Goal: Task Accomplishment & Management: Manage account settings

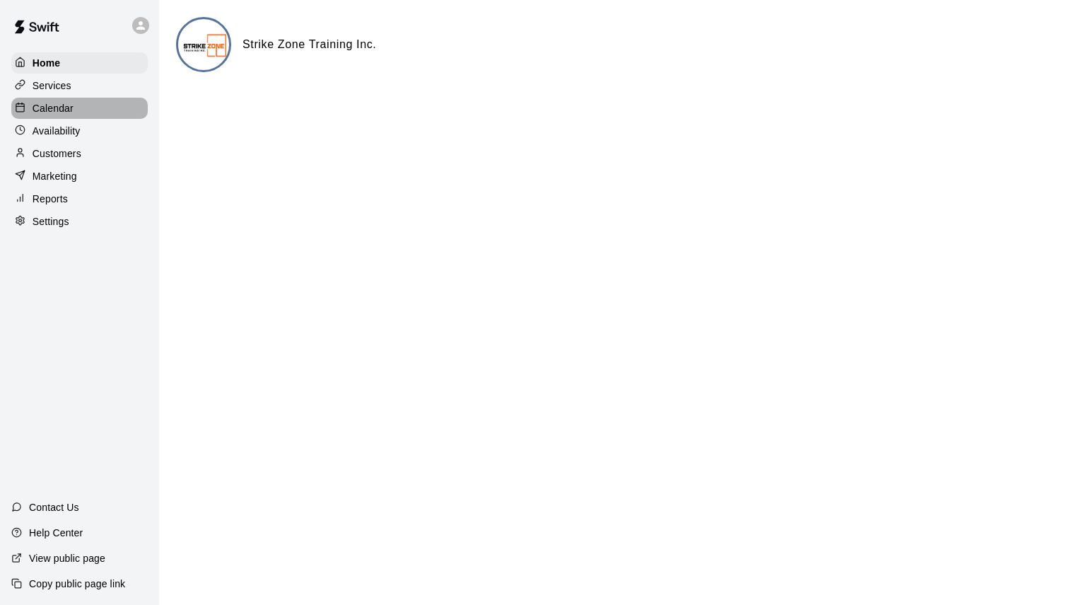
click at [56, 113] on p "Calendar" at bounding box center [53, 108] width 41 height 14
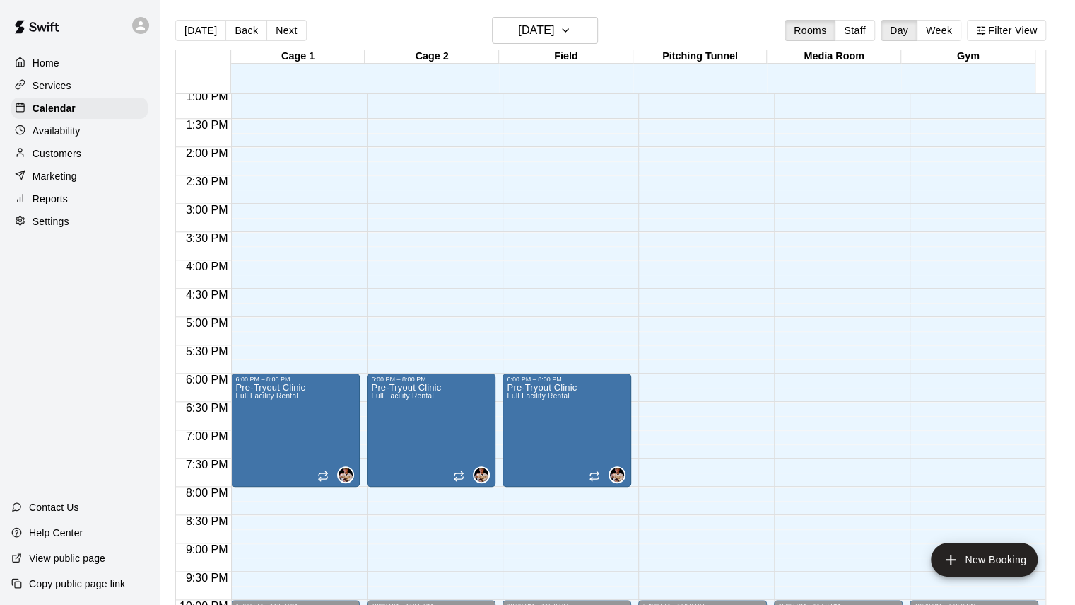
scroll to position [303, 0]
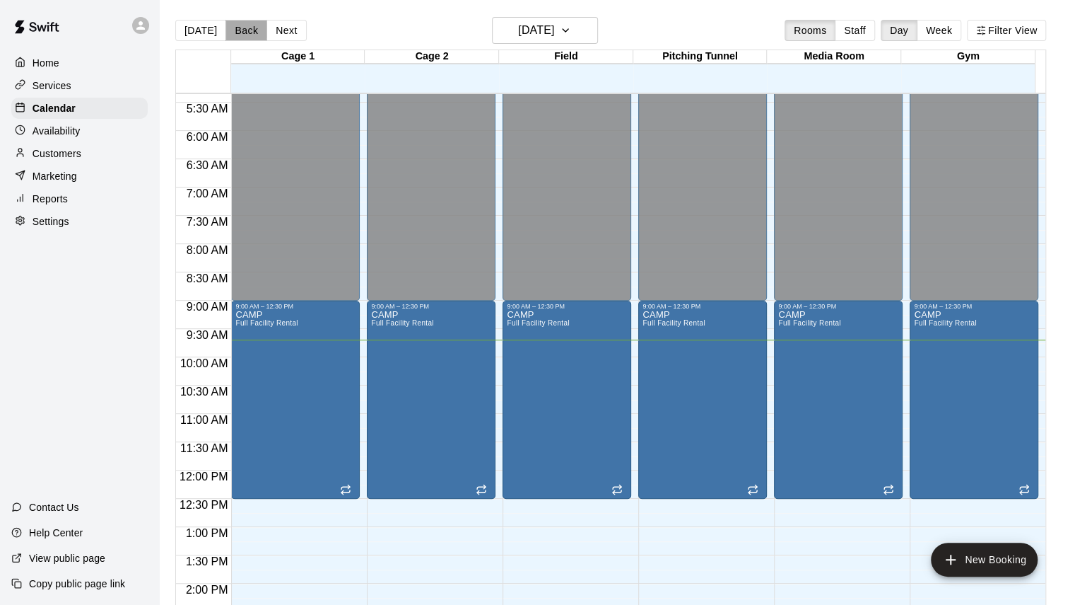
click at [238, 29] on button "Back" at bounding box center [247, 30] width 42 height 21
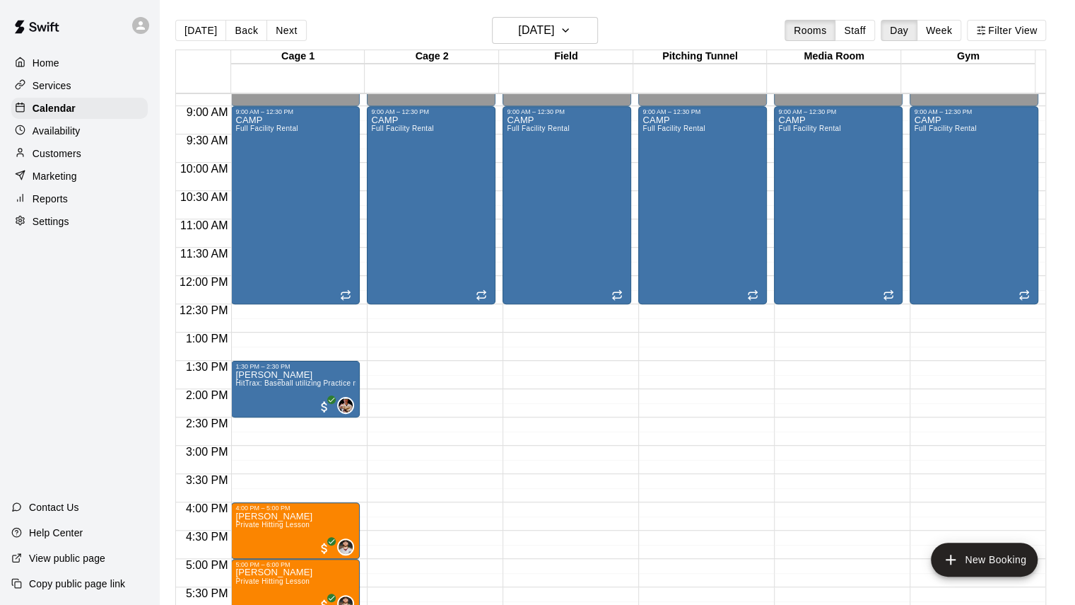
scroll to position [607, 0]
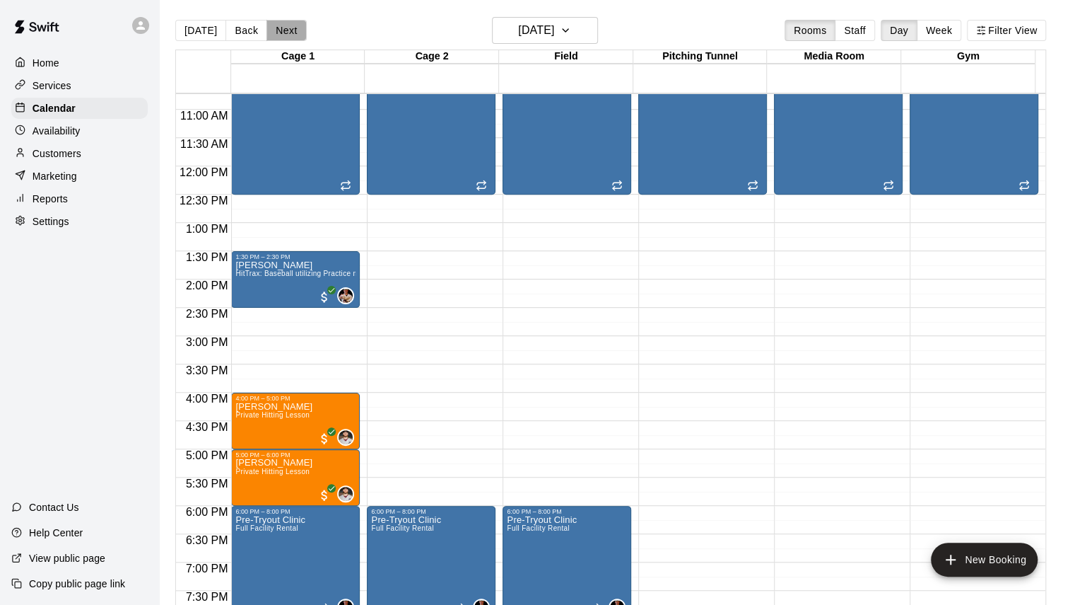
click at [290, 34] on button "Next" at bounding box center [287, 30] width 40 height 21
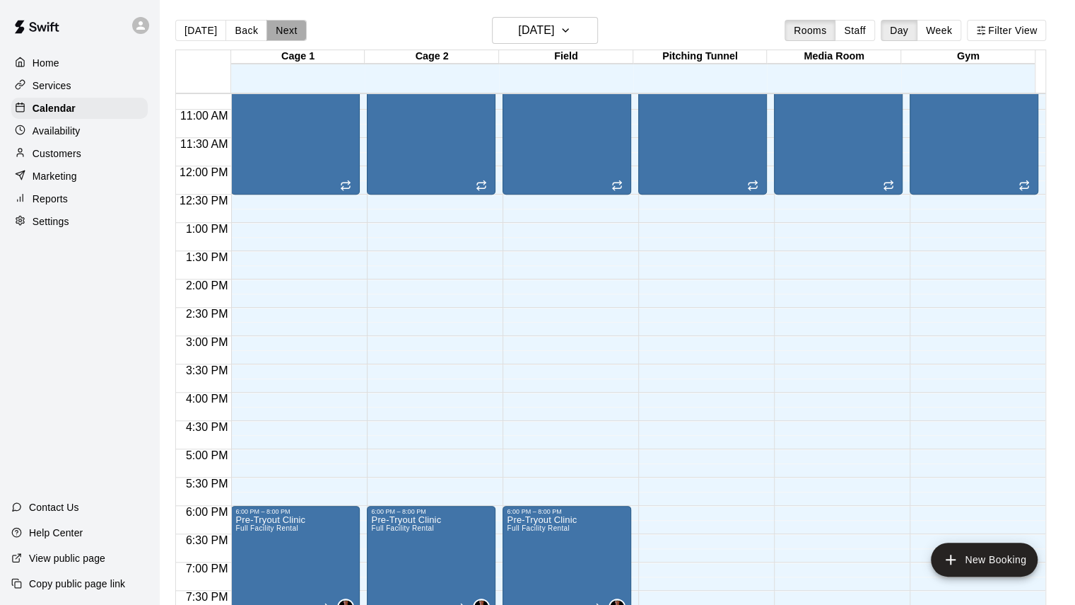
click at [290, 34] on button "Next" at bounding box center [287, 30] width 40 height 21
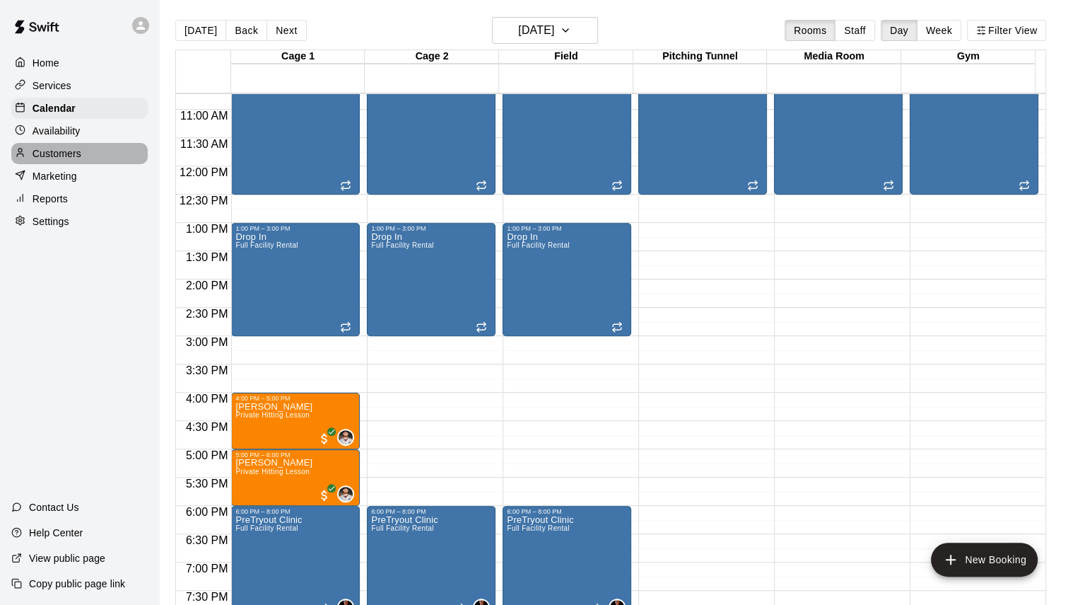
click at [66, 154] on p "Customers" at bounding box center [57, 153] width 49 height 14
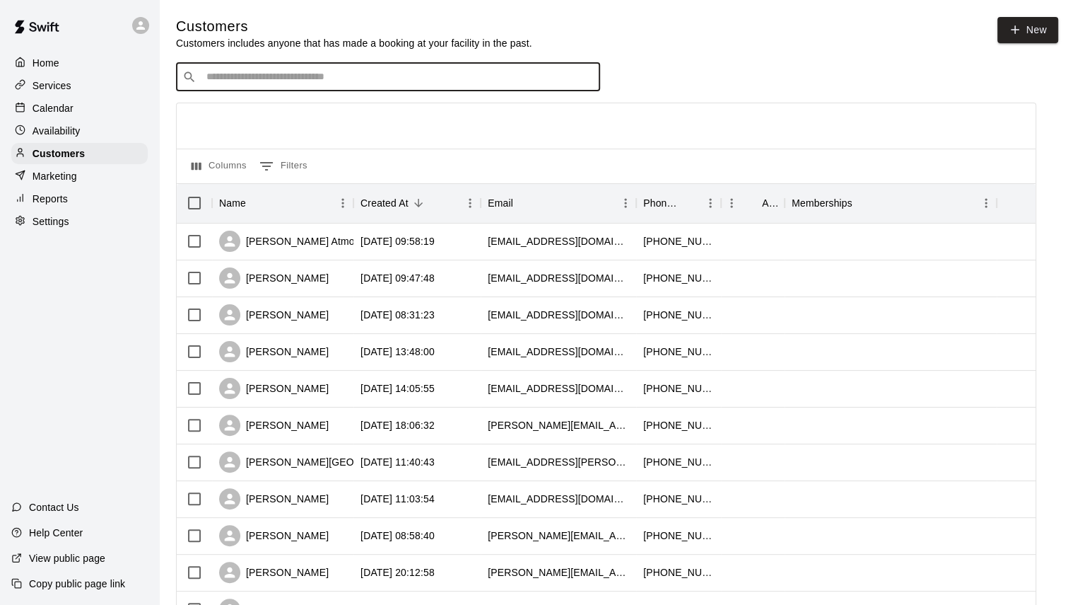
click at [257, 78] on input "Search customers by name or email" at bounding box center [398, 77] width 392 height 14
type input "*****"
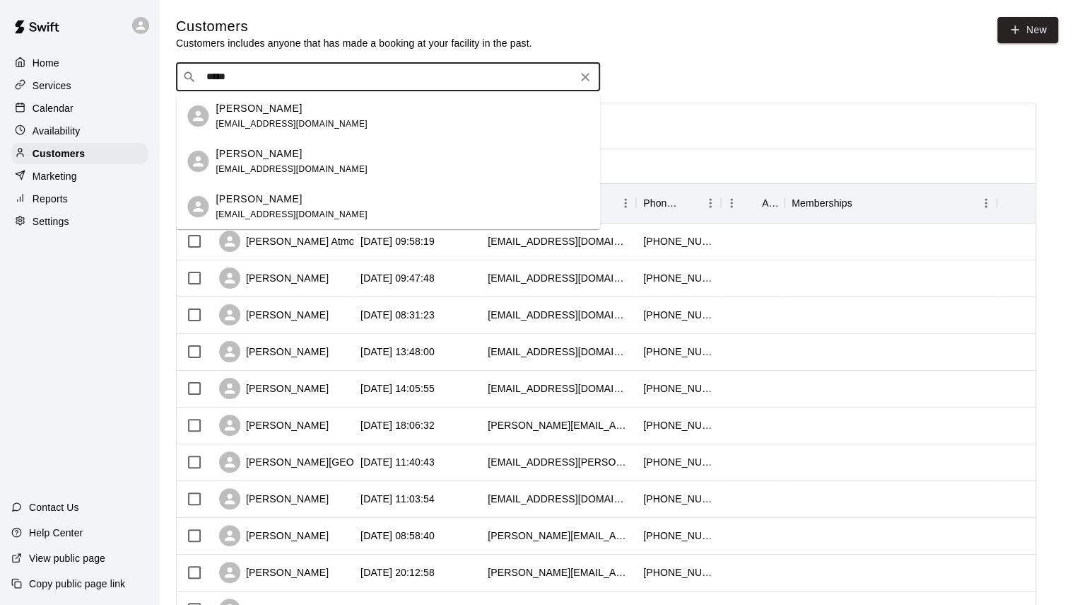
click at [215, 160] on div "[PERSON_NAME] [EMAIL_ADDRESS][DOMAIN_NAME]" at bounding box center [388, 161] width 424 height 45
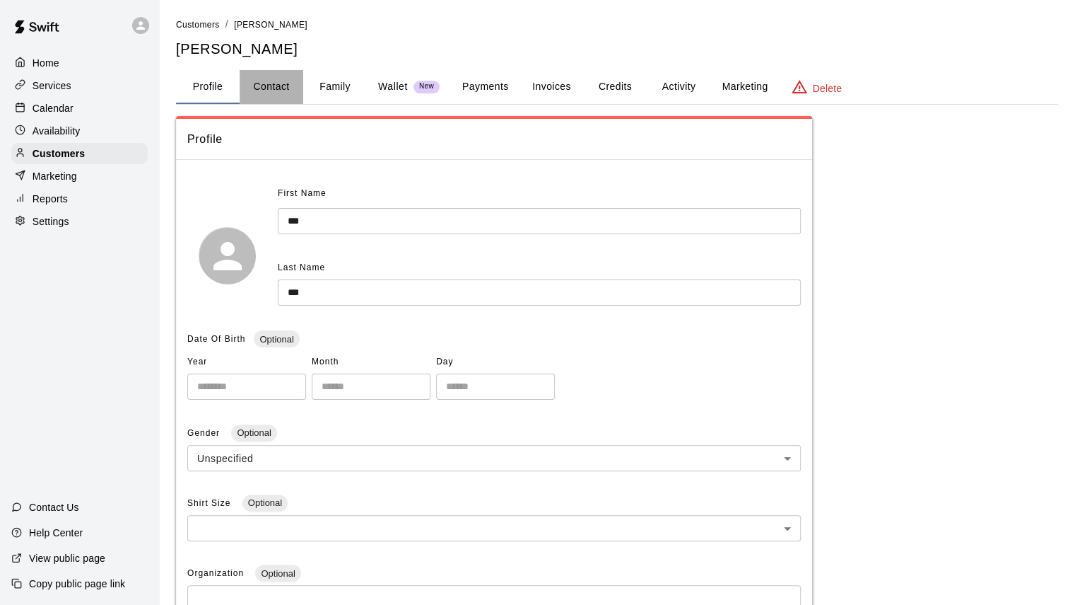
click at [265, 80] on button "Contact" at bounding box center [272, 87] width 64 height 34
select select "**"
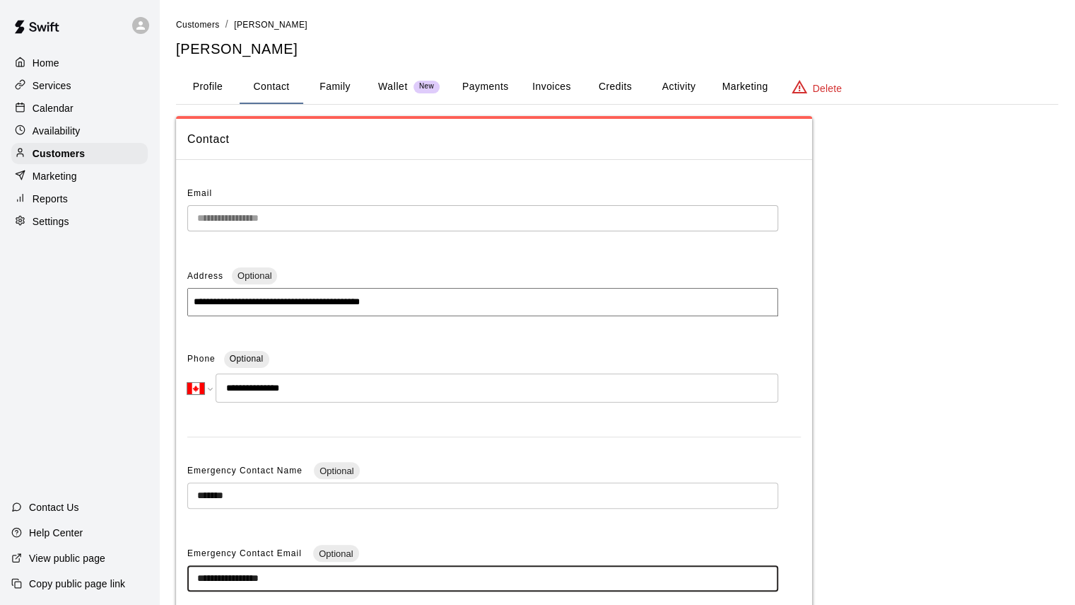
drag, startPoint x: 328, startPoint y: 571, endPoint x: 140, endPoint y: 549, distance: 189.3
click at [140, 549] on div "**********" at bounding box center [537, 403] width 1075 height 807
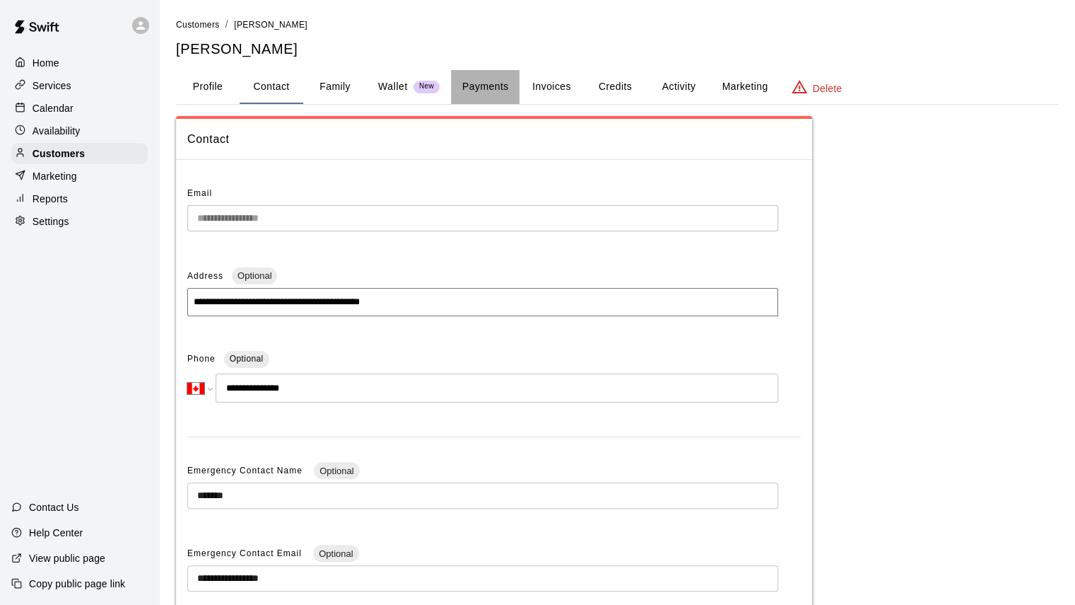
click at [491, 94] on button "Payments" at bounding box center [485, 87] width 69 height 34
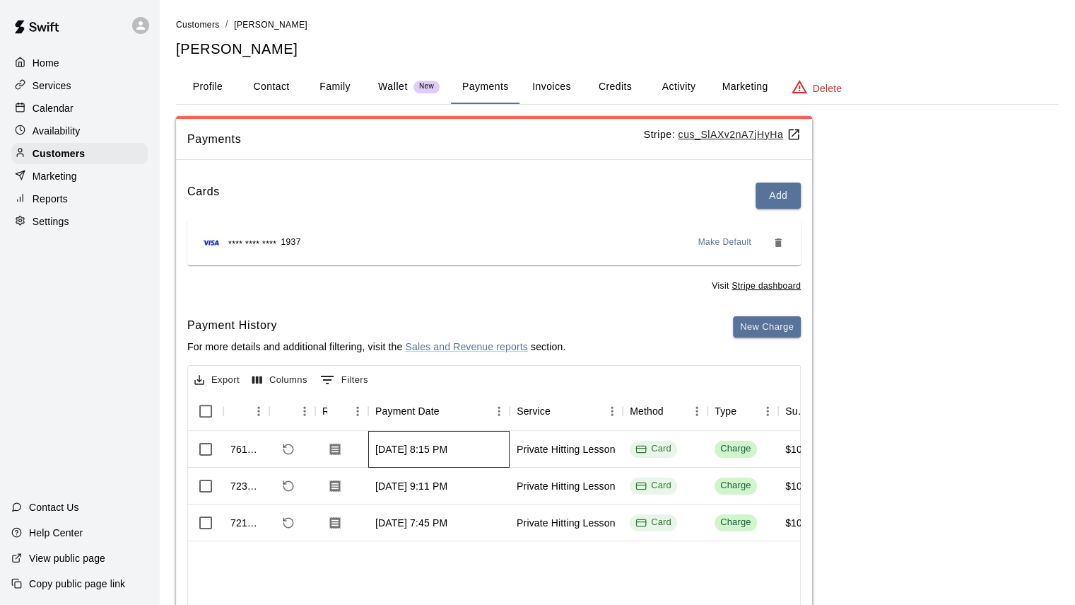
click at [409, 453] on div "[DATE] 8:15 PM" at bounding box center [411, 449] width 72 height 14
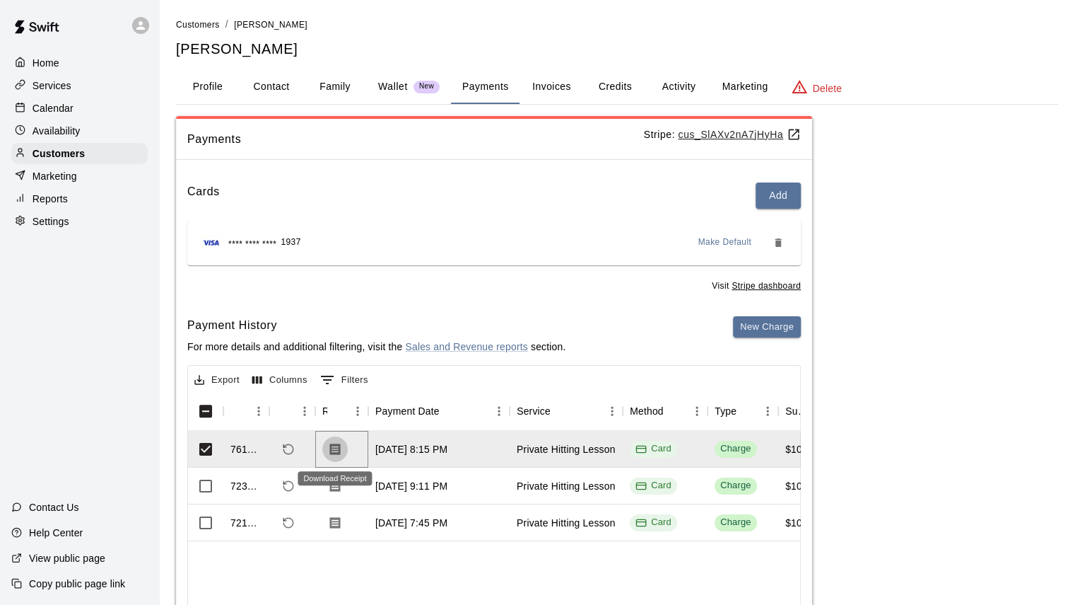
click at [339, 443] on icon "Download Receipt" at bounding box center [335, 449] width 11 height 12
click at [559, 90] on button "Invoices" at bounding box center [552, 87] width 64 height 34
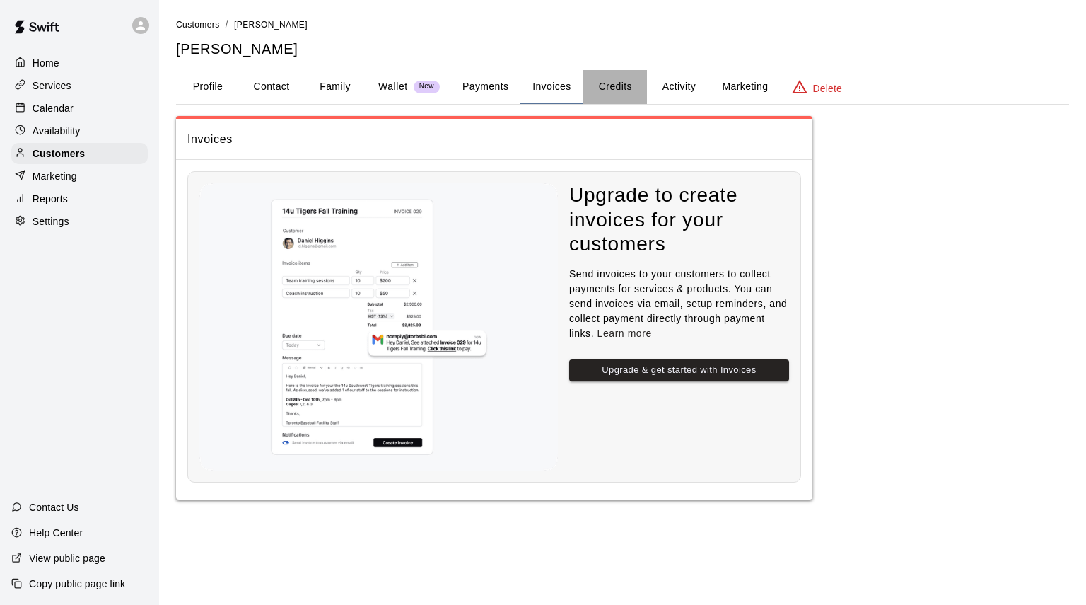
click at [635, 88] on button "Credits" at bounding box center [615, 87] width 64 height 34
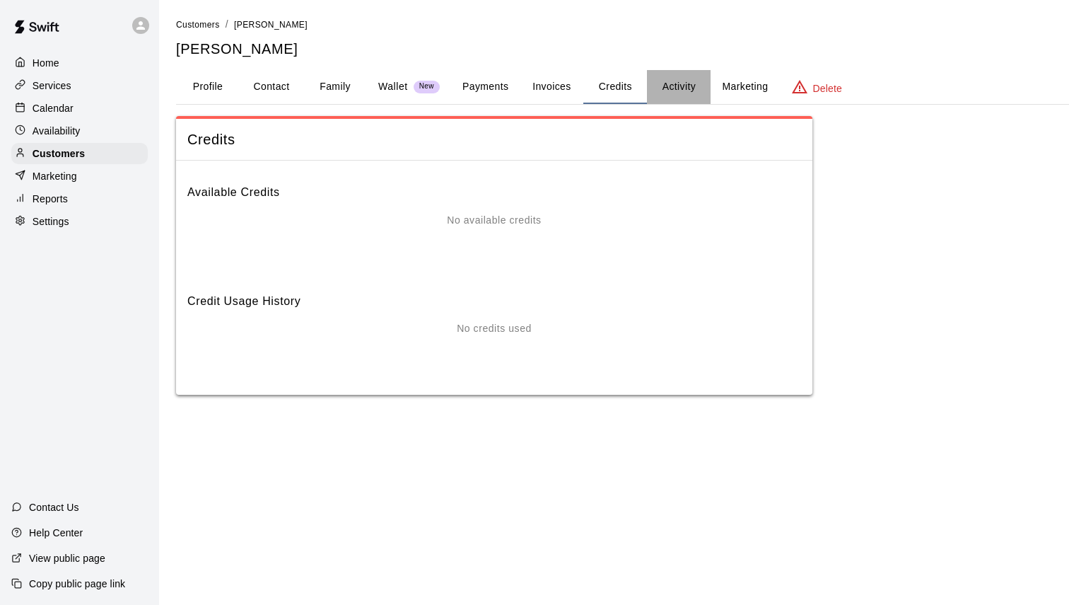
click at [666, 88] on button "Activity" at bounding box center [679, 87] width 64 height 34
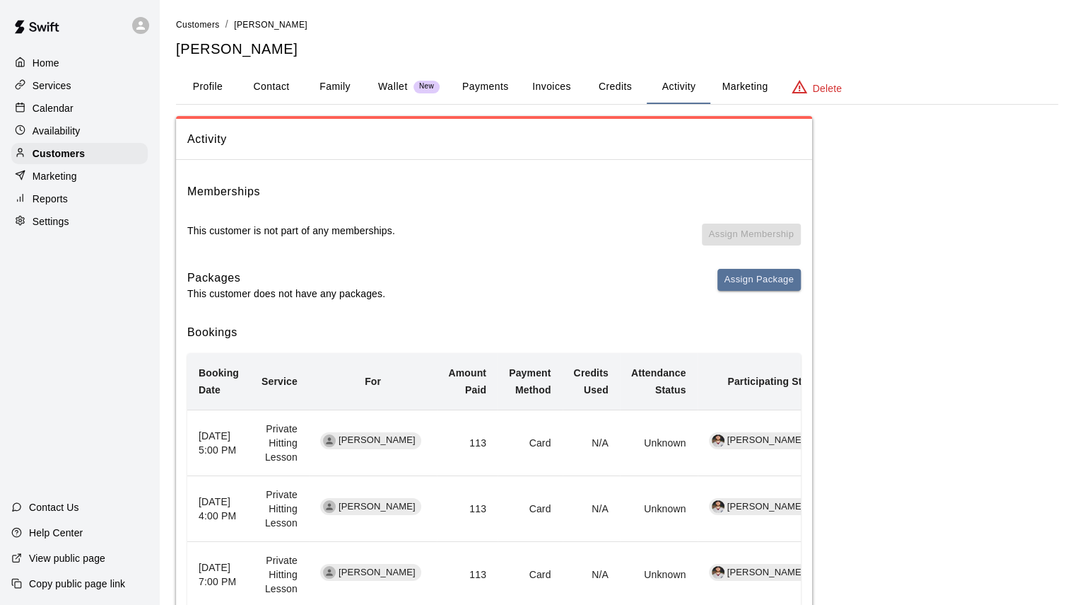
click at [307, 445] on td "Private Hitting Lesson" at bounding box center [279, 442] width 59 height 66
click at [370, 440] on span "[PERSON_NAME]" at bounding box center [377, 439] width 88 height 13
click at [269, 91] on button "Contact" at bounding box center [272, 87] width 64 height 34
select select "**"
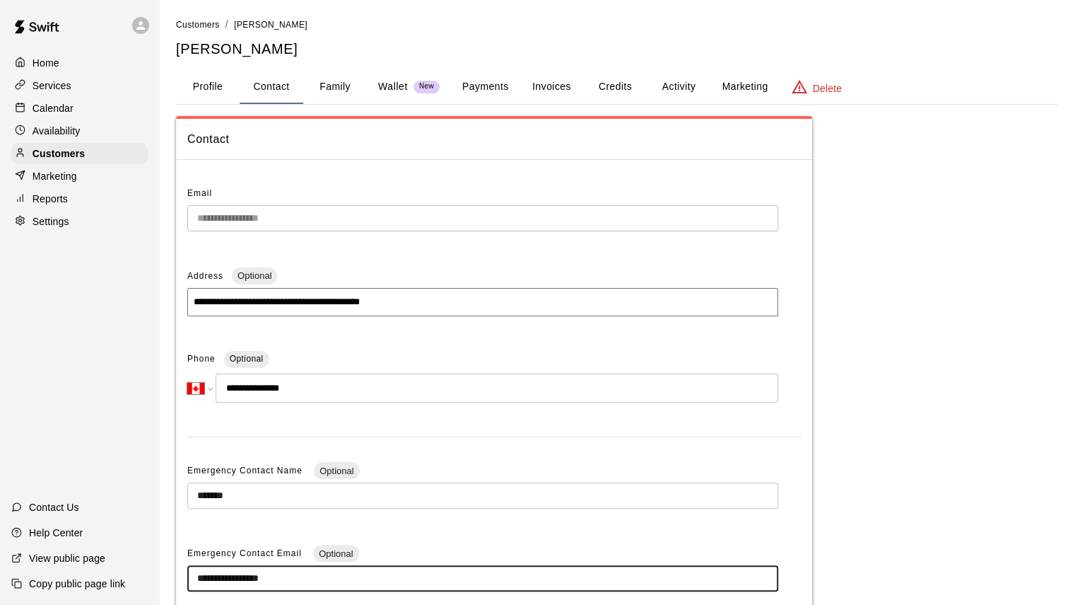
drag, startPoint x: 309, startPoint y: 576, endPoint x: 151, endPoint y: 553, distance: 159.4
click at [151, 553] on div "**********" at bounding box center [537, 403] width 1075 height 807
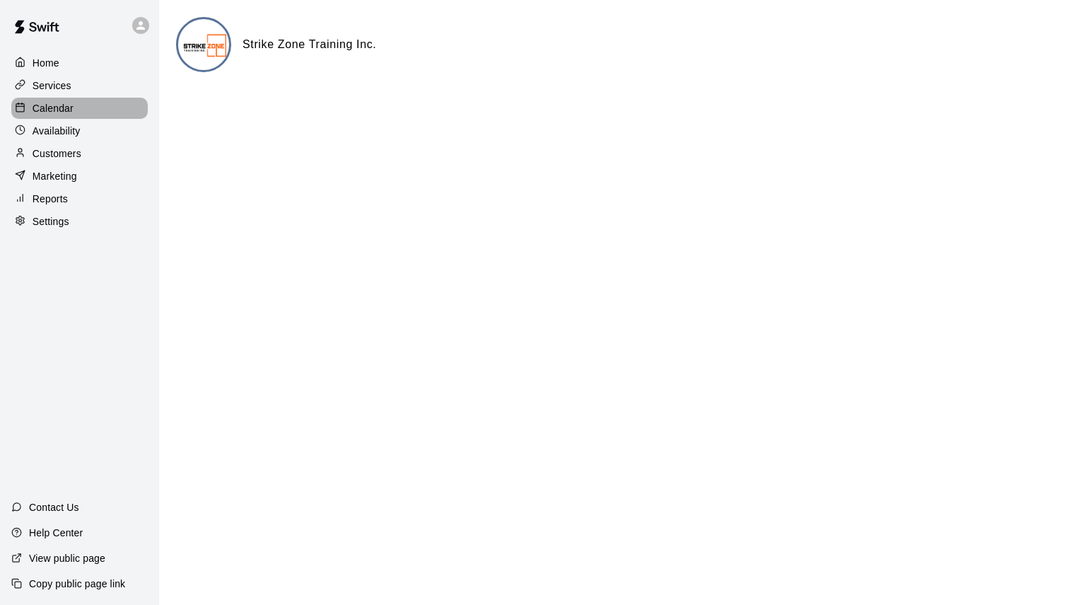
click at [59, 115] on p "Calendar" at bounding box center [53, 108] width 41 height 14
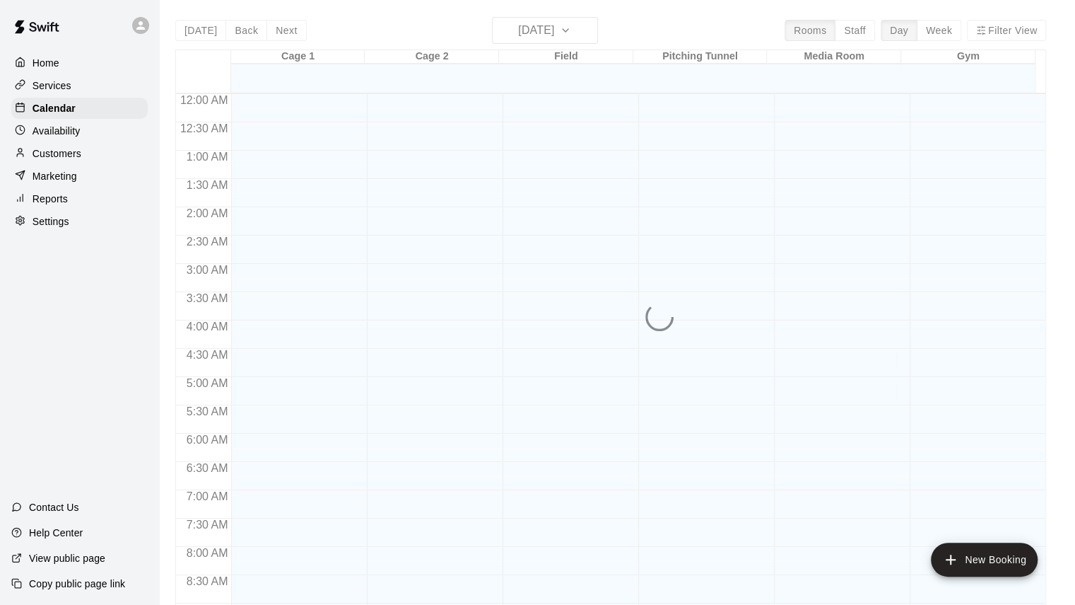
scroll to position [567, 0]
click at [946, 30] on div "Today Back Next Wednesday Aug 20 Rooms Staff Day Week Filter View Cage 1 20 Wed…" at bounding box center [610, 319] width 871 height 605
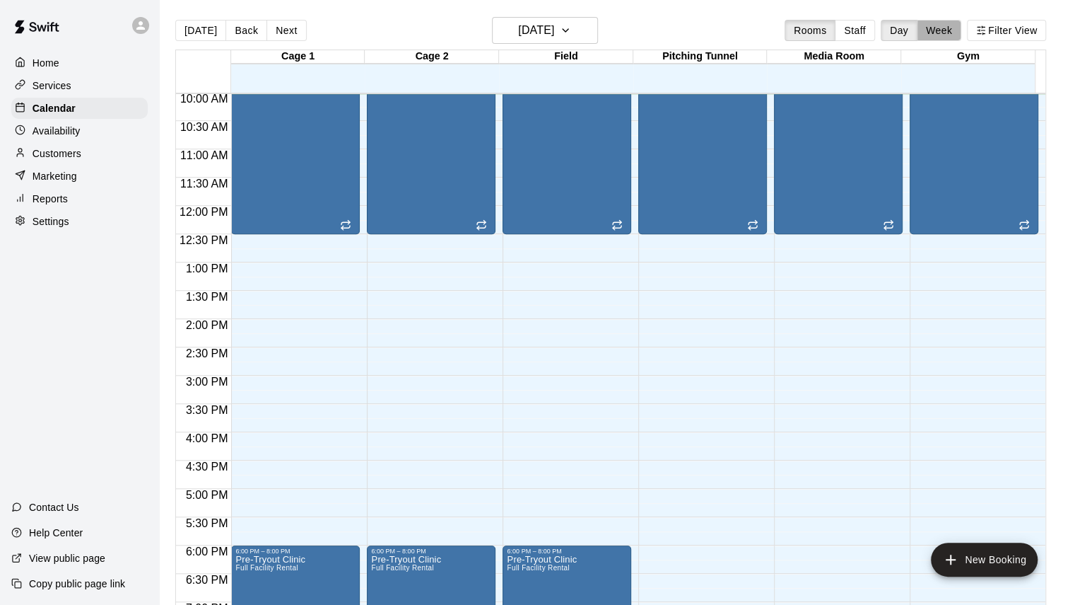
click at [946, 30] on button "Week" at bounding box center [939, 30] width 45 height 21
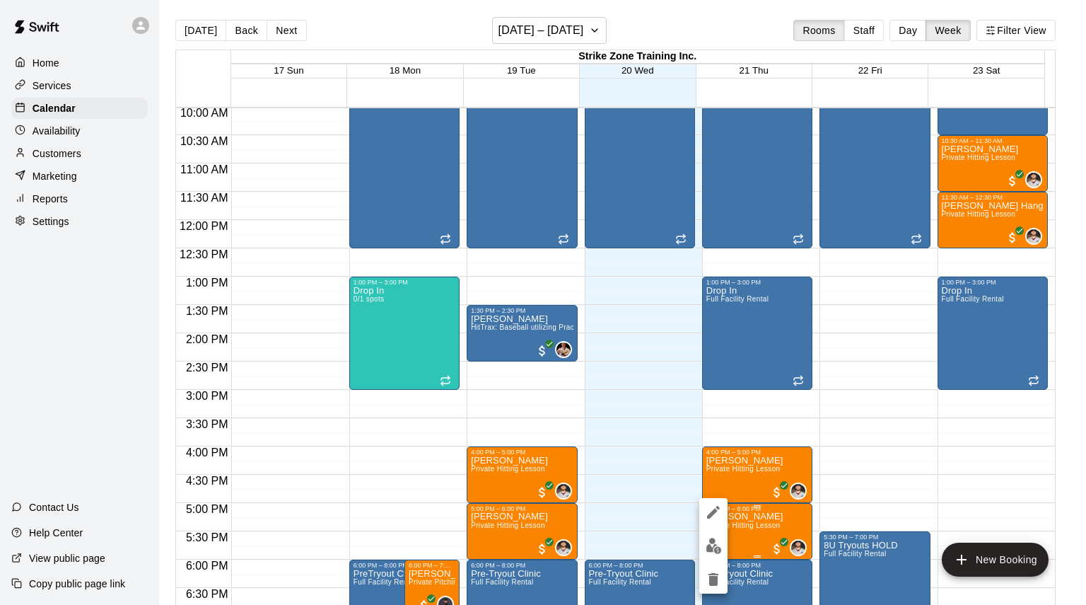
click at [717, 535] on button "edit" at bounding box center [713, 546] width 28 height 28
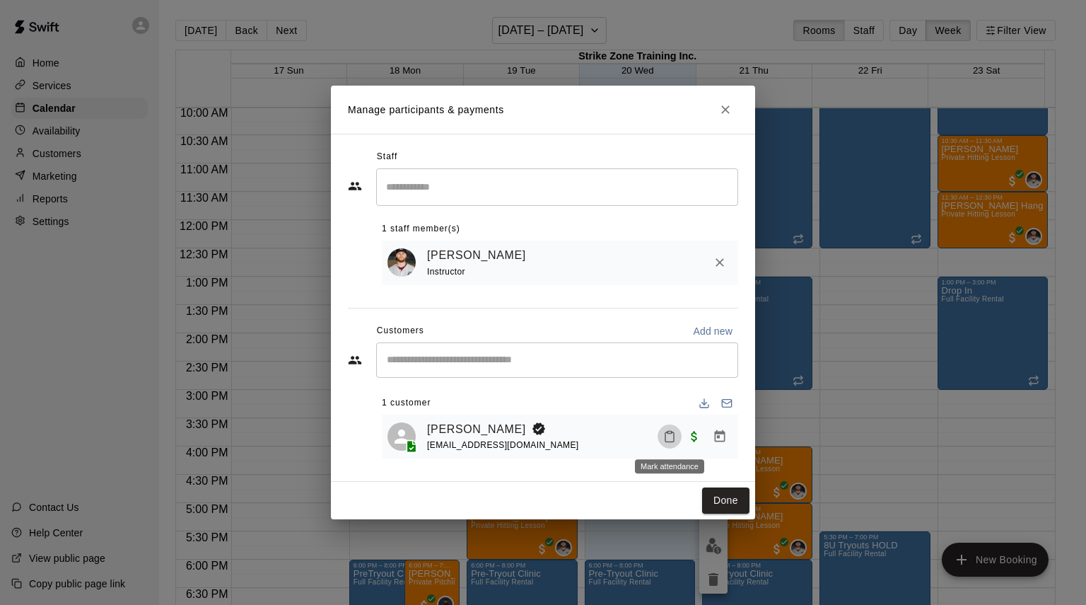
click at [669, 435] on icon "Mark attendance" at bounding box center [669, 436] width 13 height 13
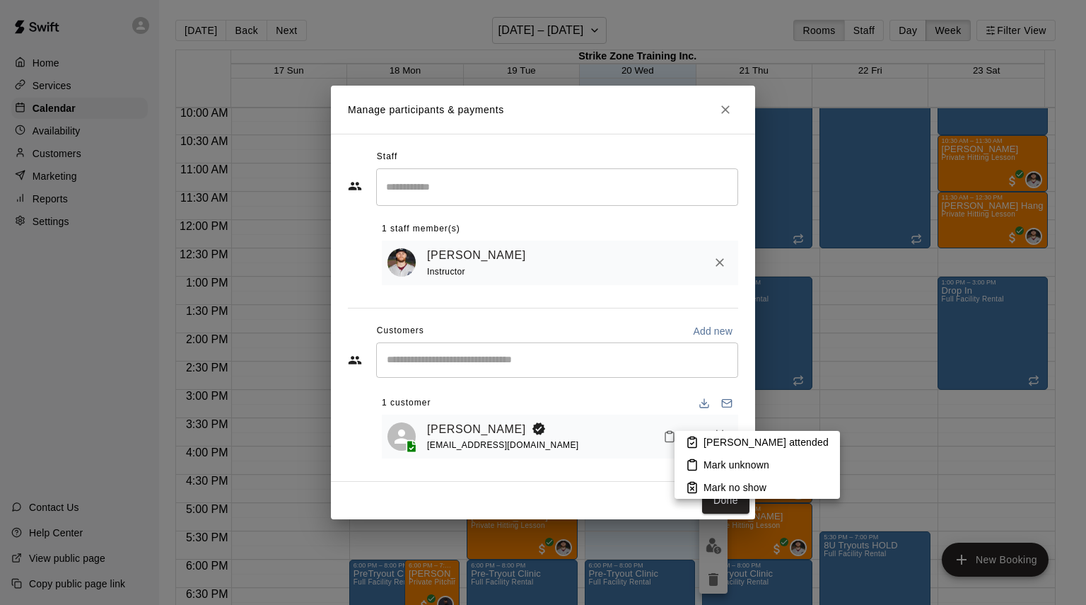
click at [677, 414] on div at bounding box center [543, 302] width 1086 height 605
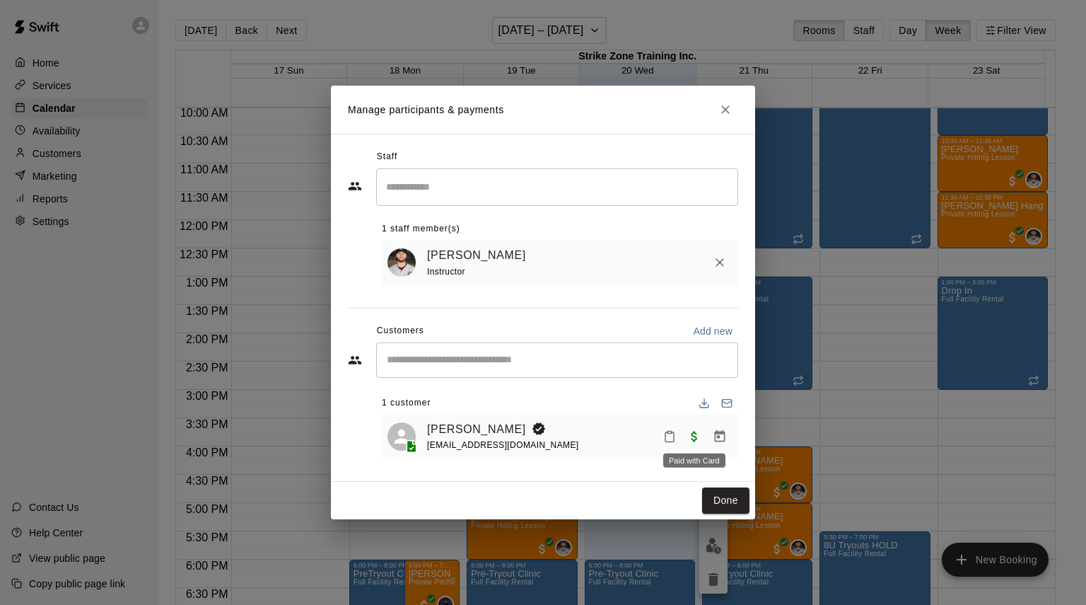
click at [692, 433] on span "Paid with Card" at bounding box center [694, 435] width 25 height 12
click at [732, 509] on button "Done" at bounding box center [725, 500] width 47 height 26
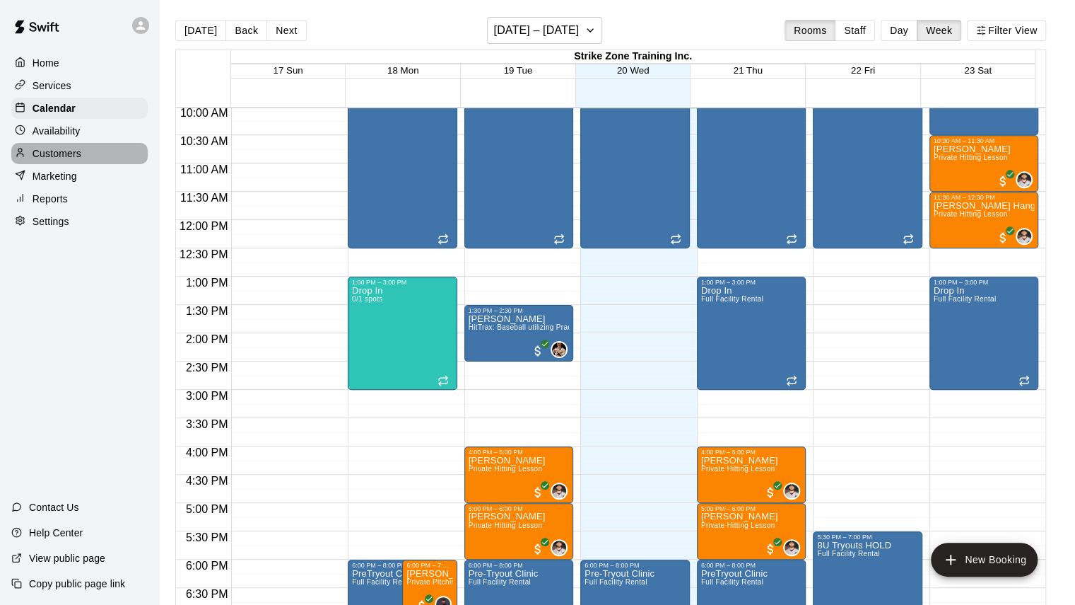
click at [66, 156] on p "Customers" at bounding box center [57, 153] width 49 height 14
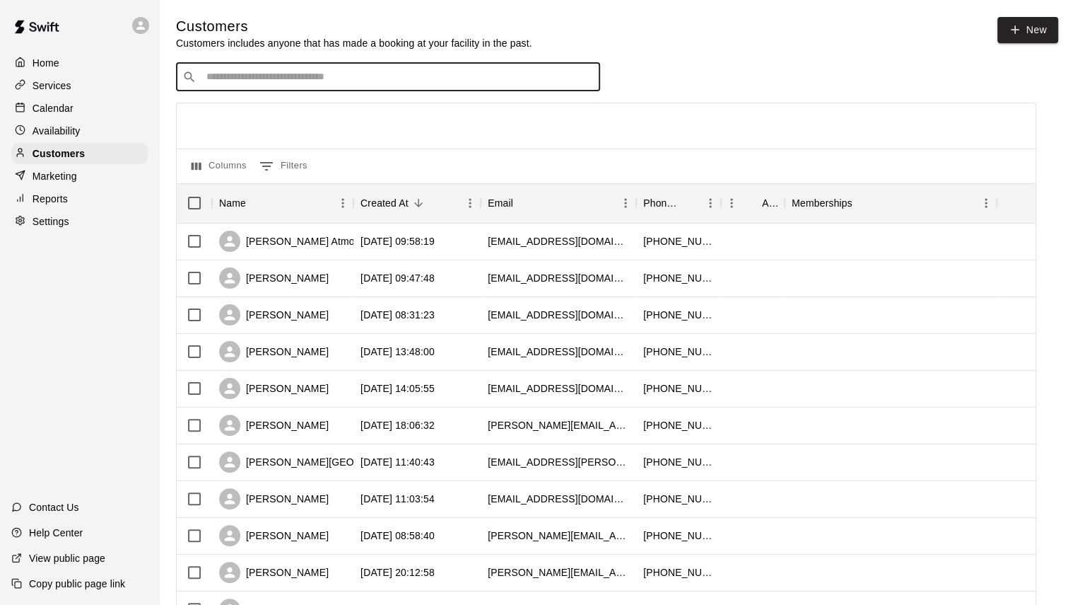
click at [267, 82] on input "Search customers by name or email" at bounding box center [398, 77] width 392 height 14
type input "*****"
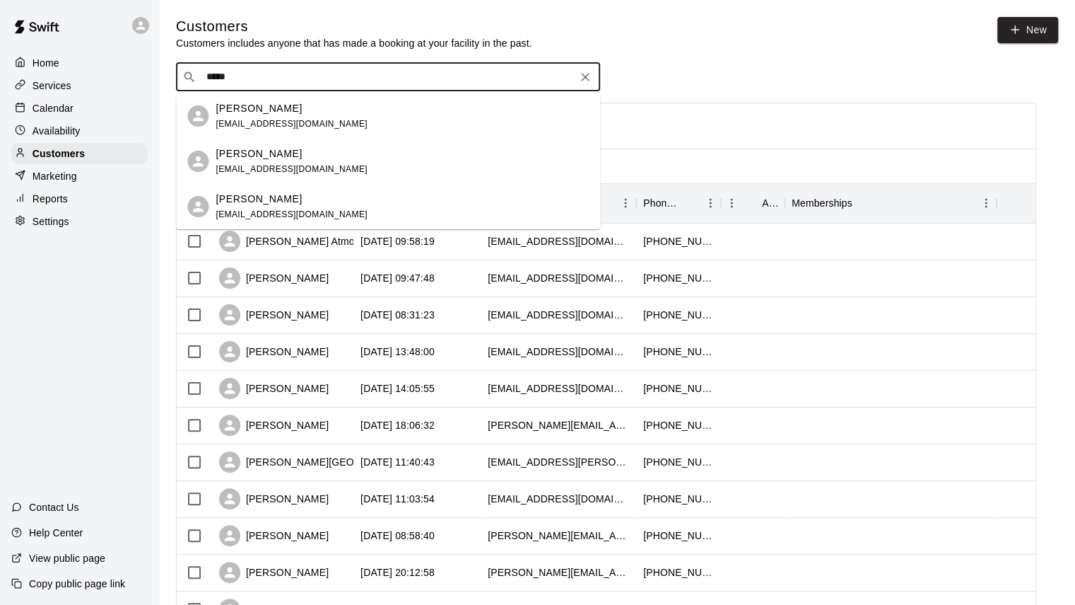
click at [252, 156] on p "[PERSON_NAME]" at bounding box center [259, 153] width 86 height 15
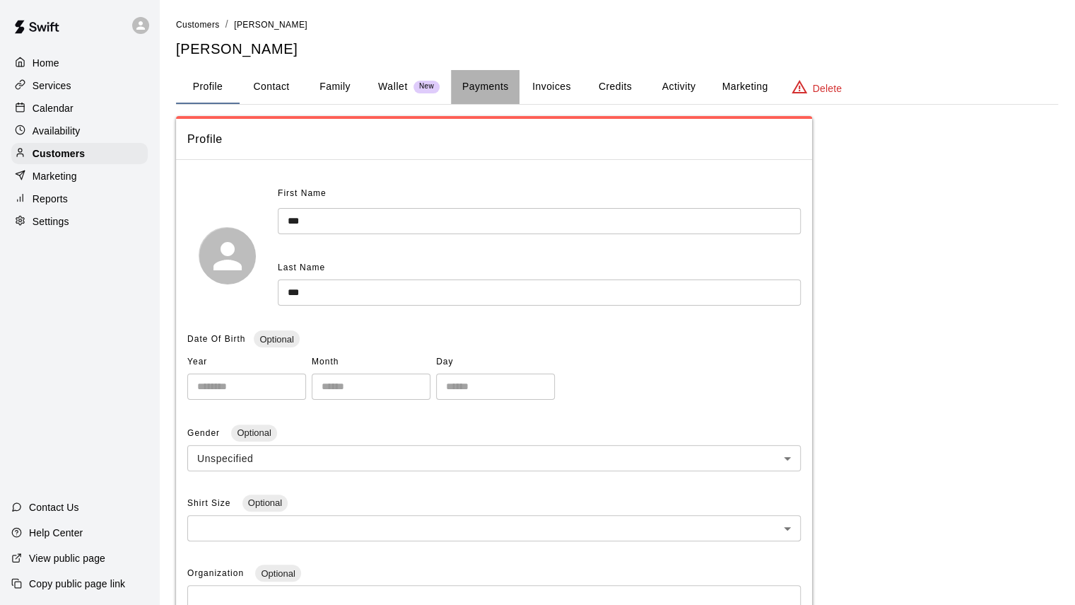
click at [481, 86] on button "Payments" at bounding box center [485, 87] width 69 height 34
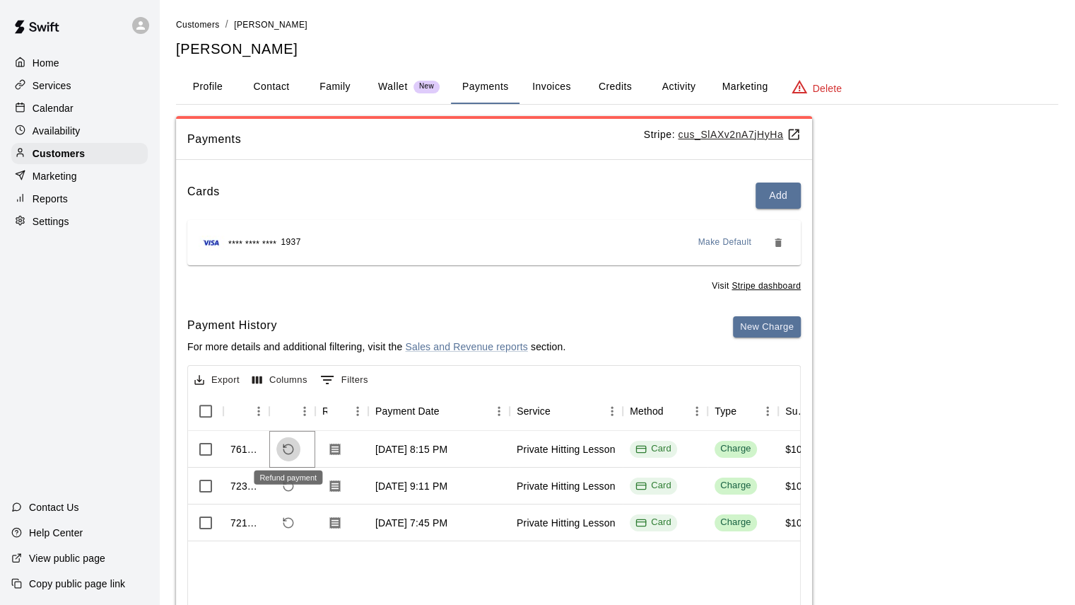
click at [296, 449] on button "Refund payment" at bounding box center [288, 449] width 24 height 24
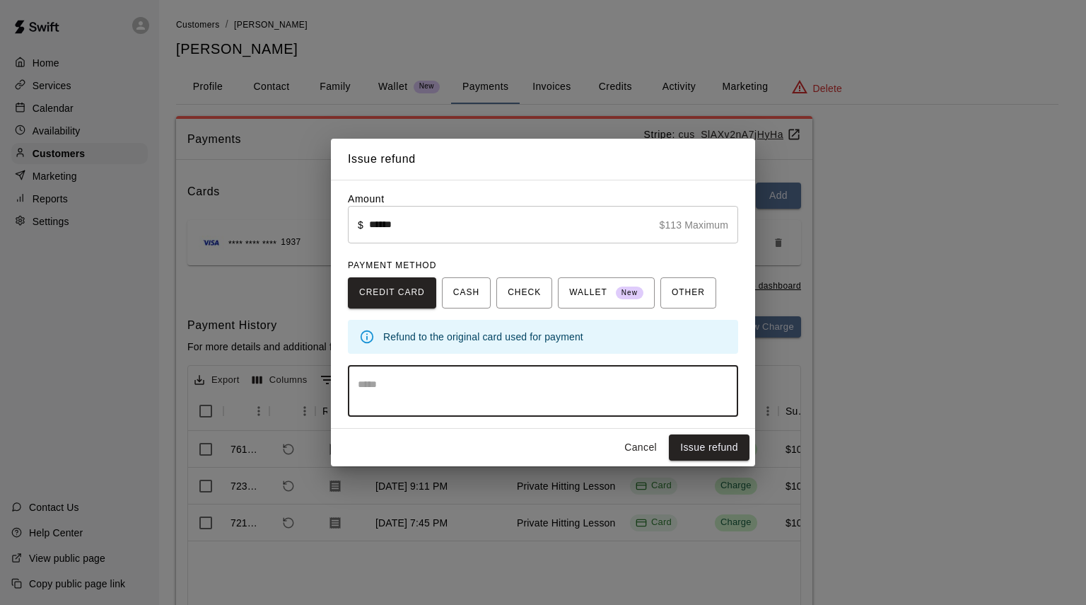
click at [508, 388] on textarea at bounding box center [543, 391] width 370 height 28
type textarea "**********"
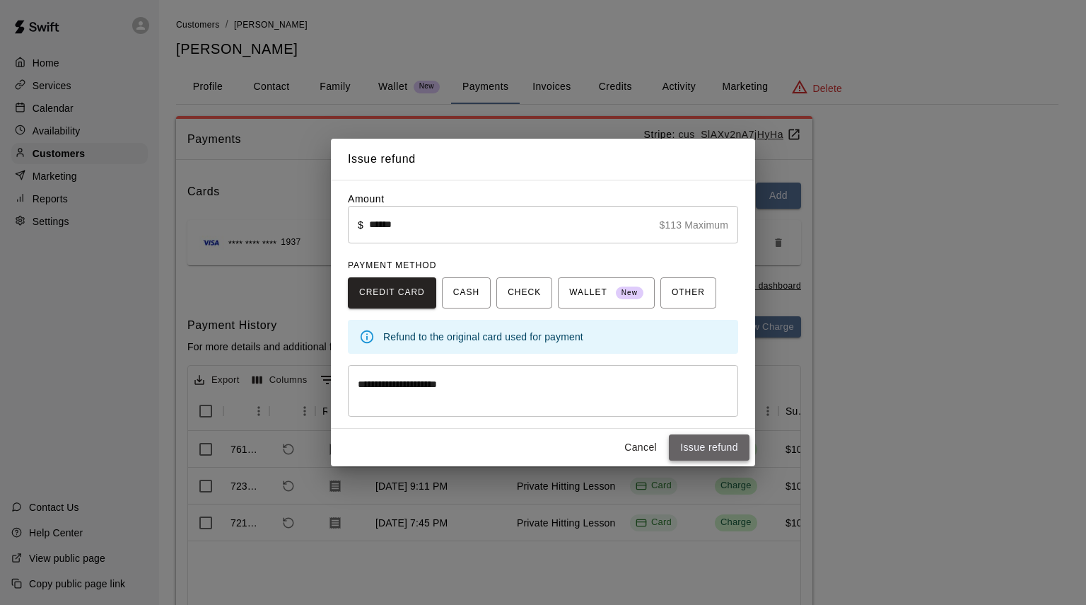
click at [688, 445] on button "Issue refund" at bounding box center [709, 447] width 81 height 26
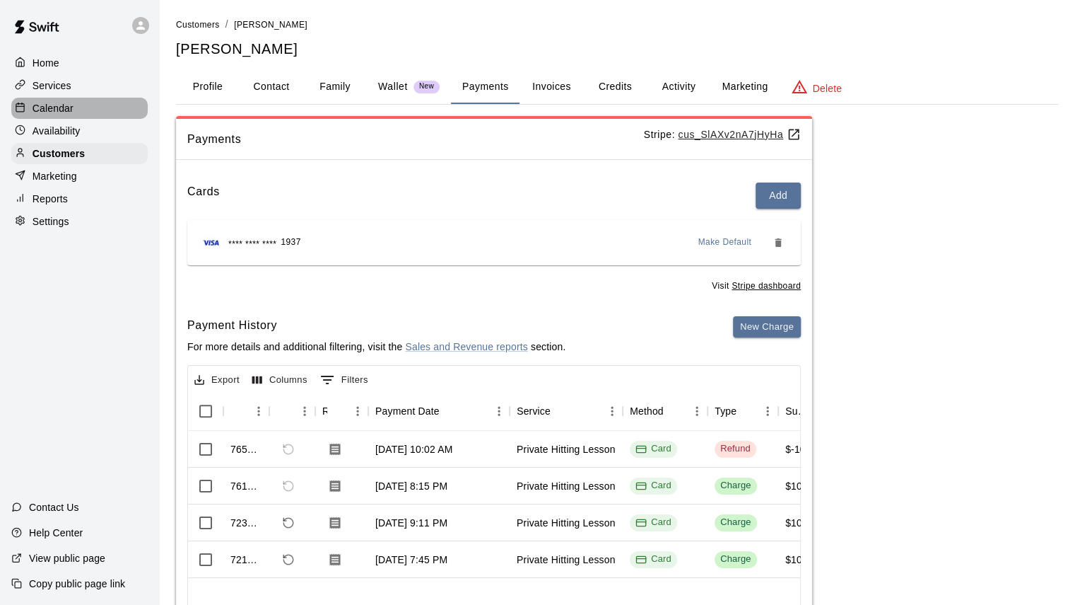
click at [62, 112] on p "Calendar" at bounding box center [53, 108] width 41 height 14
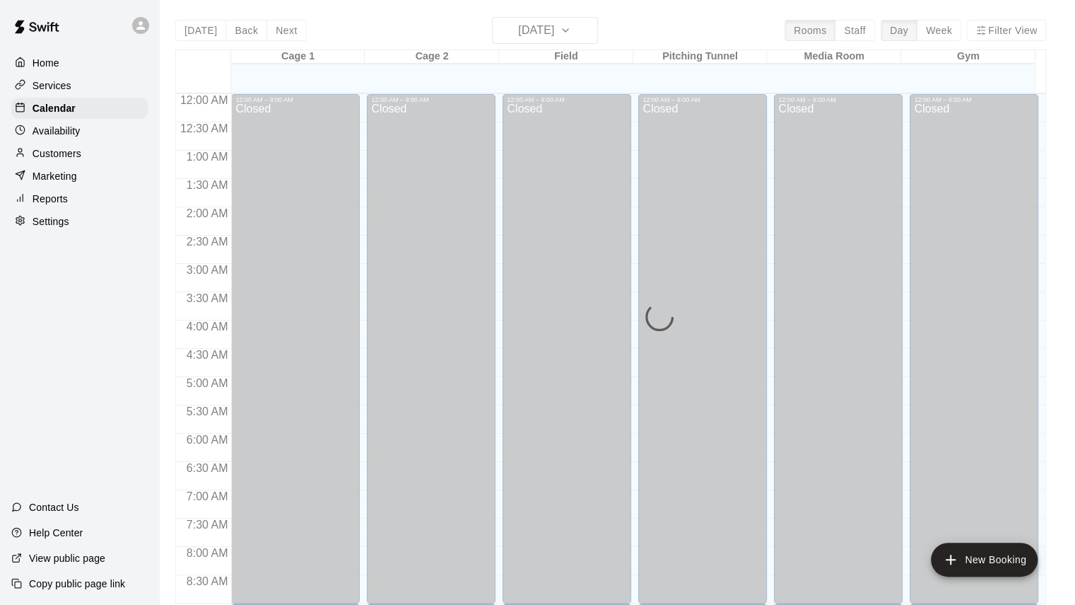
scroll to position [568, 0]
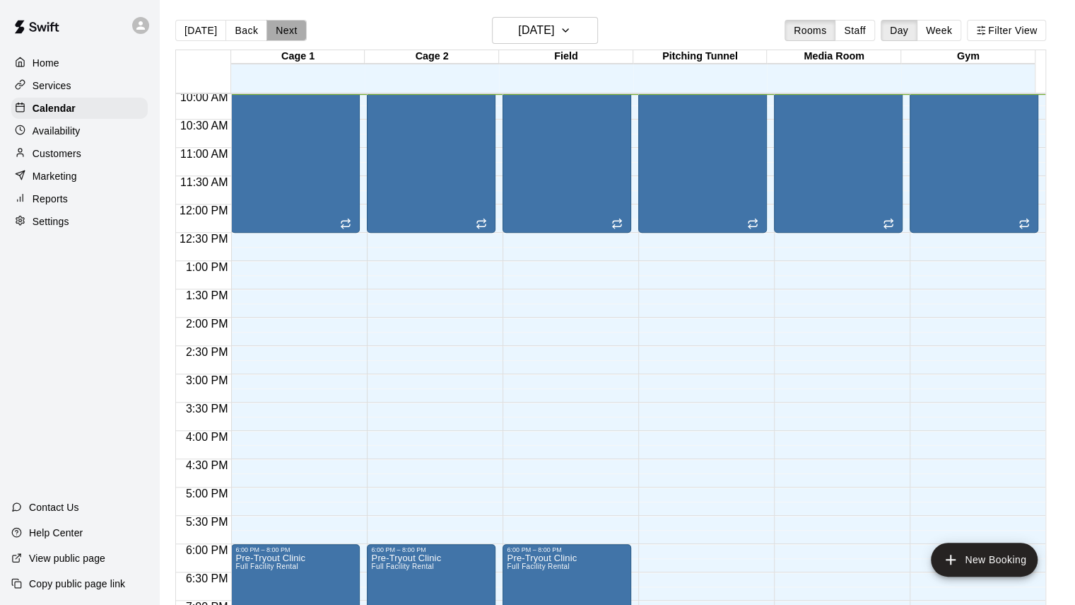
click at [273, 35] on button "Next" at bounding box center [287, 30] width 40 height 21
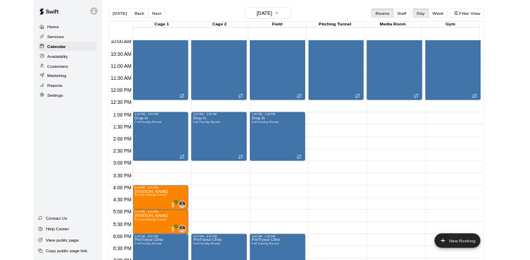
scroll to position [593, 0]
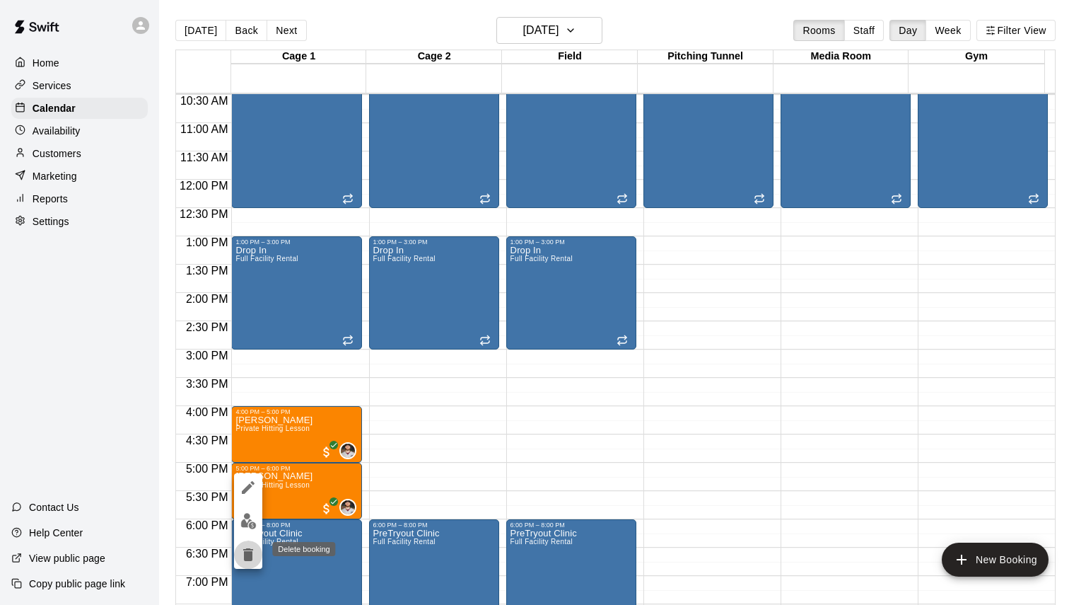
click at [247, 553] on icon "delete" at bounding box center [248, 554] width 10 height 13
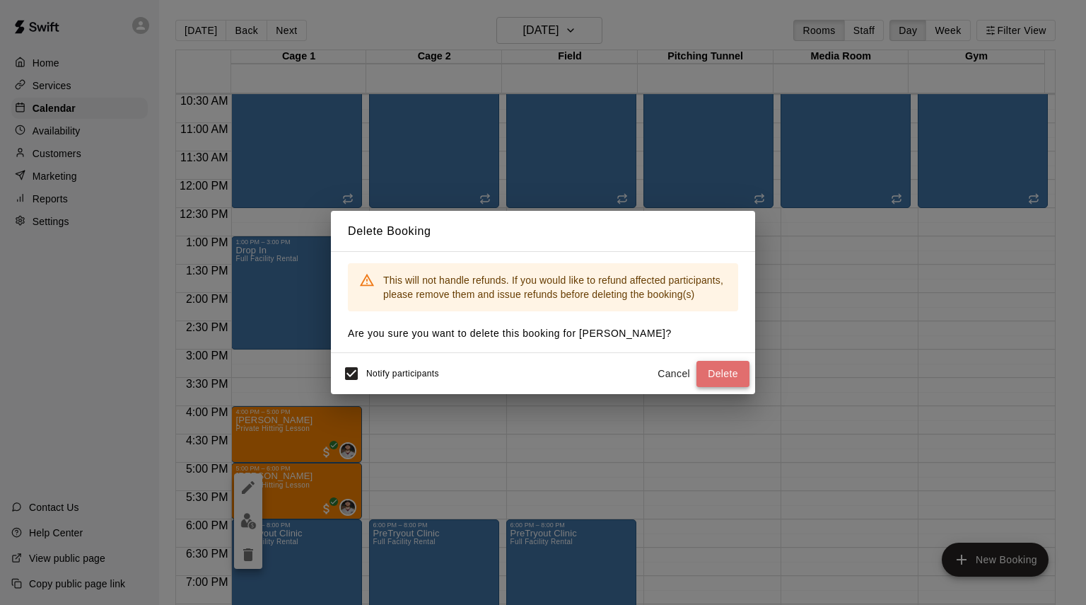
click at [728, 370] on button "Delete" at bounding box center [722, 374] width 53 height 26
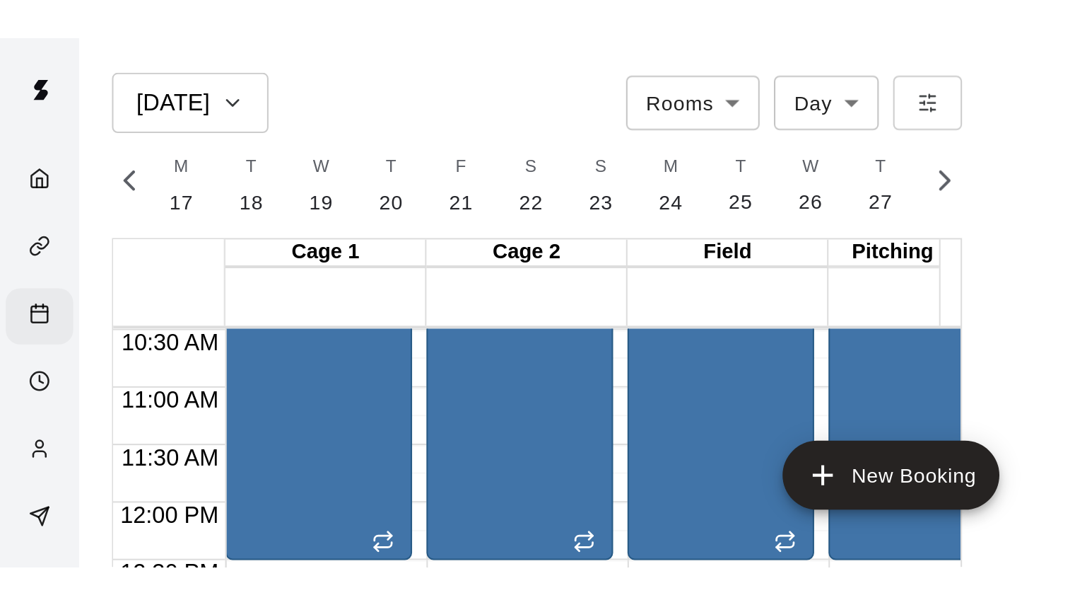
scroll to position [0, 5919]
